Goal: Complete application form

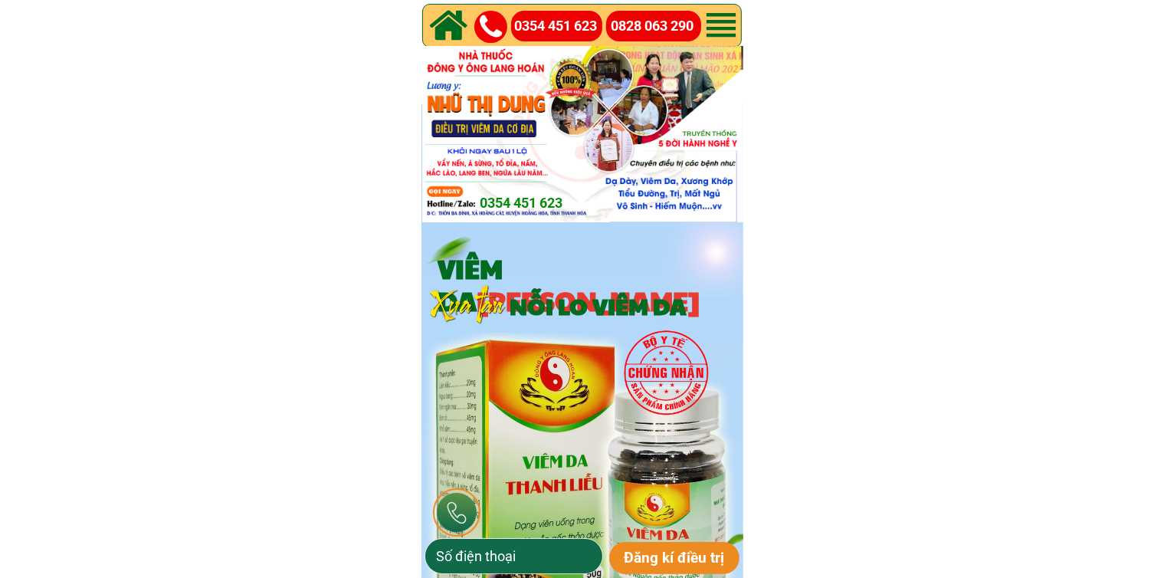
type input "0868638437"
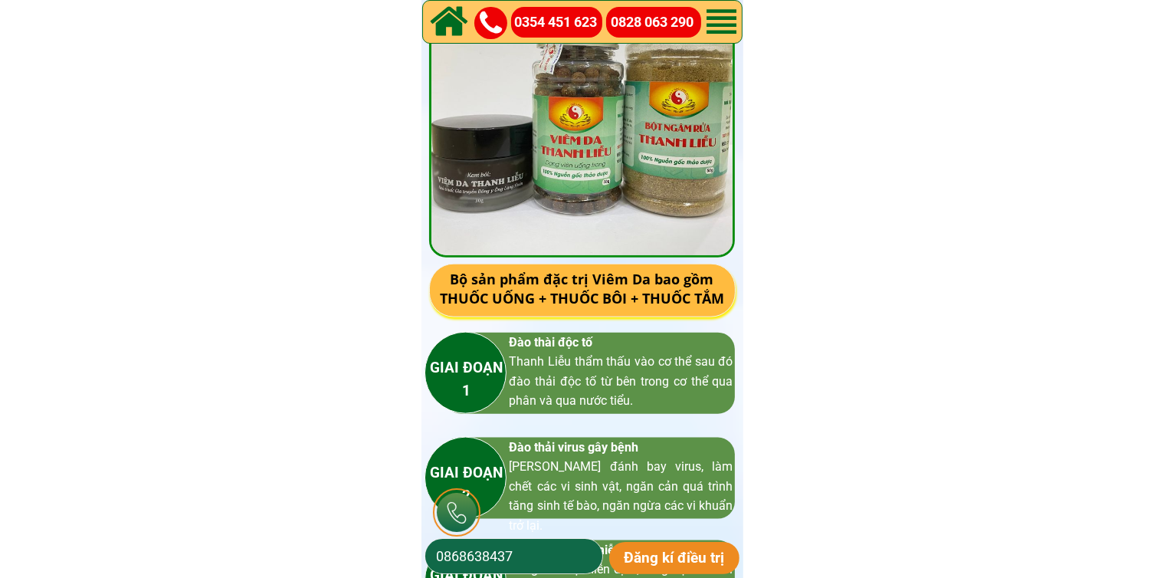
scroll to position [2376, 0]
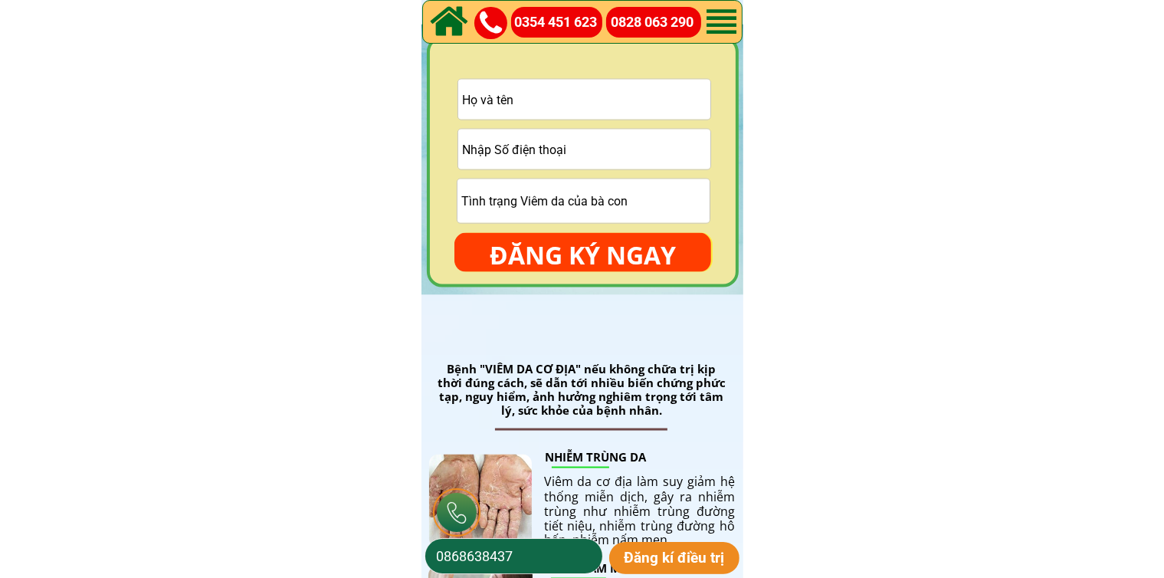
click at [645, 161] on input "tel" at bounding box center [584, 150] width 252 height 40
paste input "0914814384"
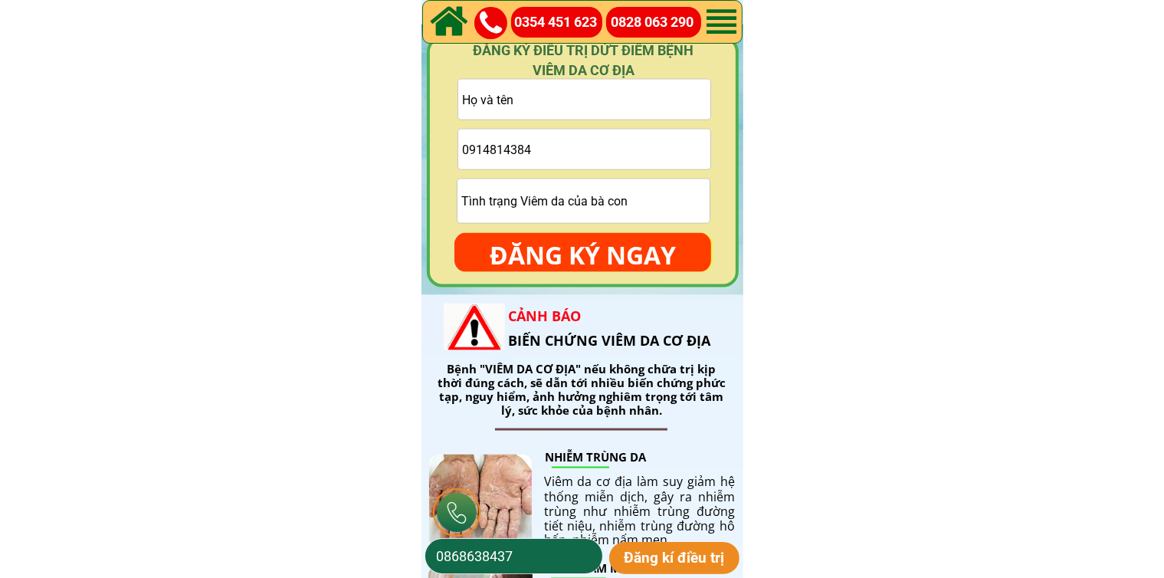
type input "0914814384"
click at [666, 106] on input "text" at bounding box center [584, 100] width 252 height 40
paste input "[PERSON_NAME]"
type input "[PERSON_NAME]"
click at [512, 145] on input "0914814384" at bounding box center [584, 150] width 252 height 40
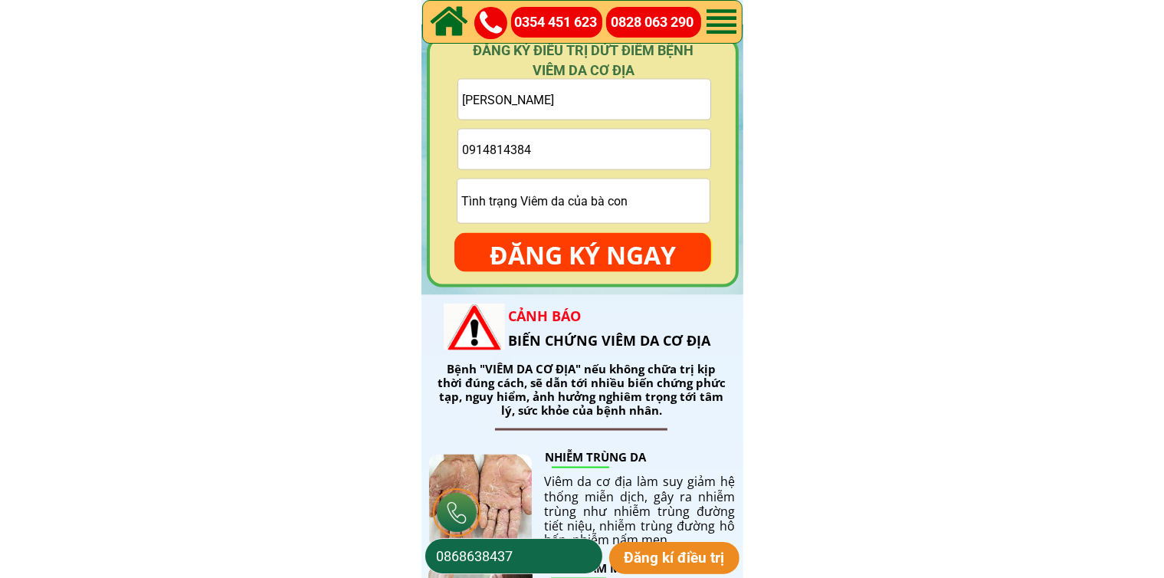
click at [512, 145] on input "0914814384" at bounding box center [584, 150] width 252 height 40
